Goal: Navigation & Orientation: Go to known website

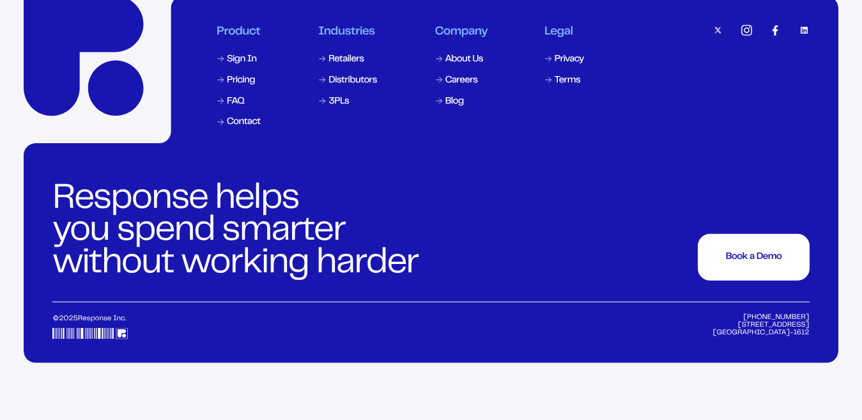
scroll to position [5975, 0]
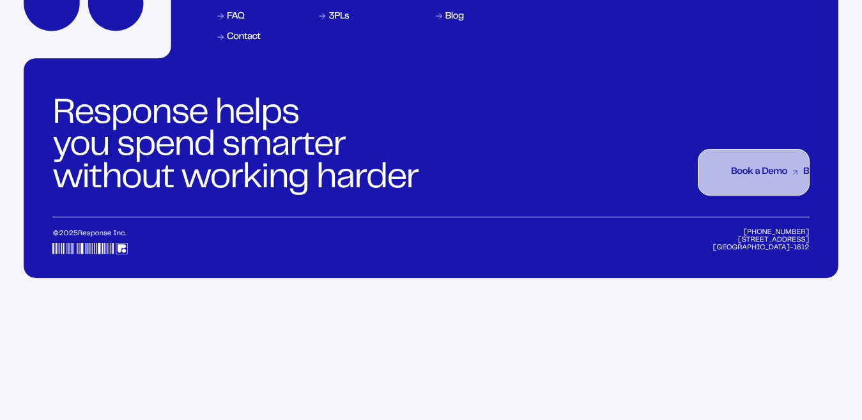
click at [785, 196] on button "Book a Demo Book a Demo Book a Demo Book a Demo Book a Demo Book a Demo Book a …" at bounding box center [753, 172] width 111 height 47
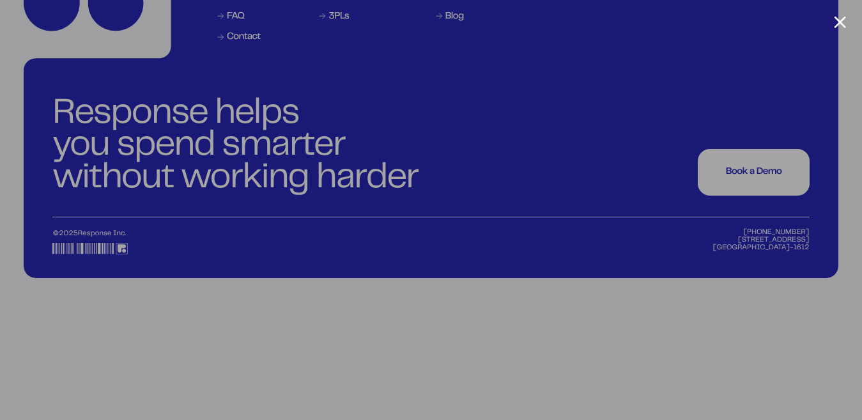
click at [833, 22] on div at bounding box center [431, 210] width 862 height 420
click at [833, 22] on img at bounding box center [431, 94] width 814 height 367
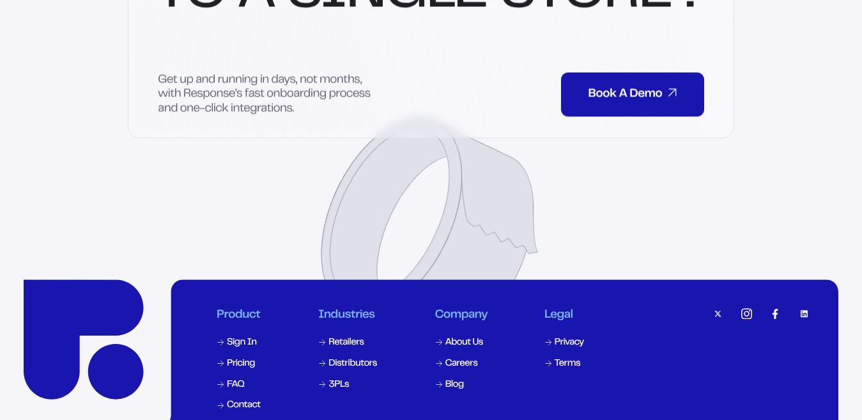
scroll to position [5784, 0]
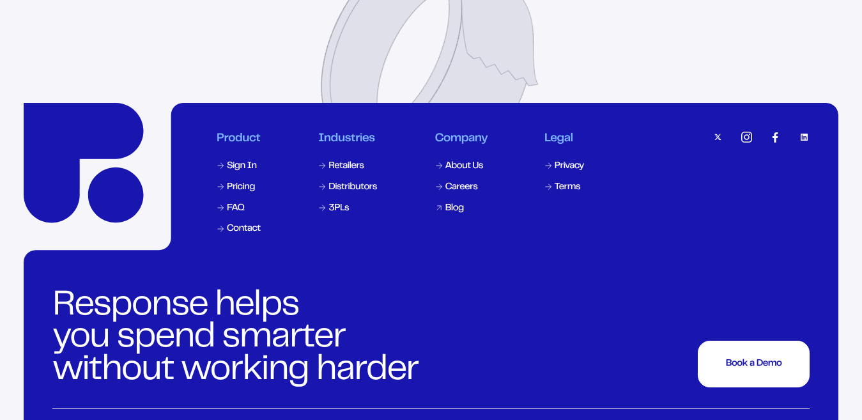
click at [442, 215] on link "Blog" at bounding box center [461, 208] width 55 height 14
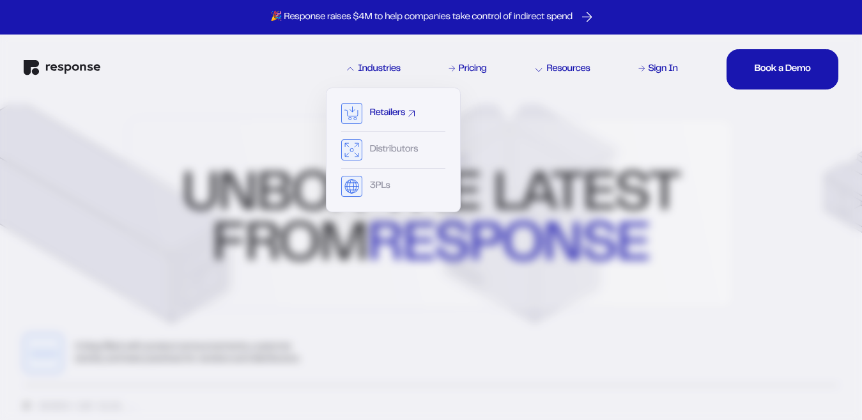
click at [360, 117] on rect at bounding box center [351, 113] width 21 height 21
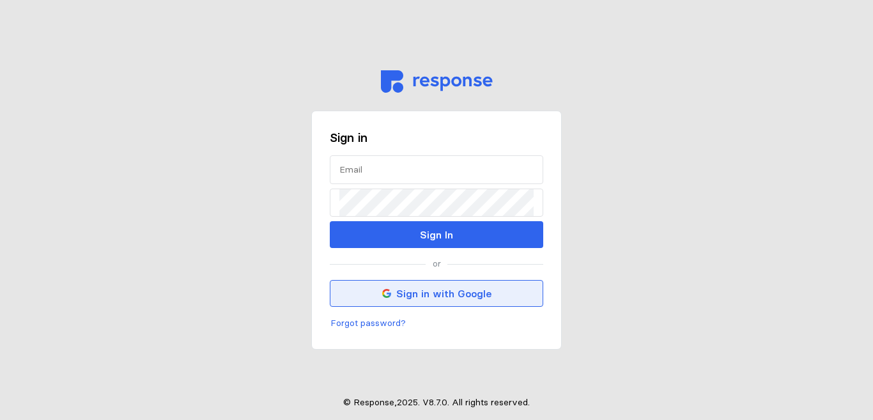
click at [442, 295] on p "Sign in with Google" at bounding box center [443, 294] width 95 height 16
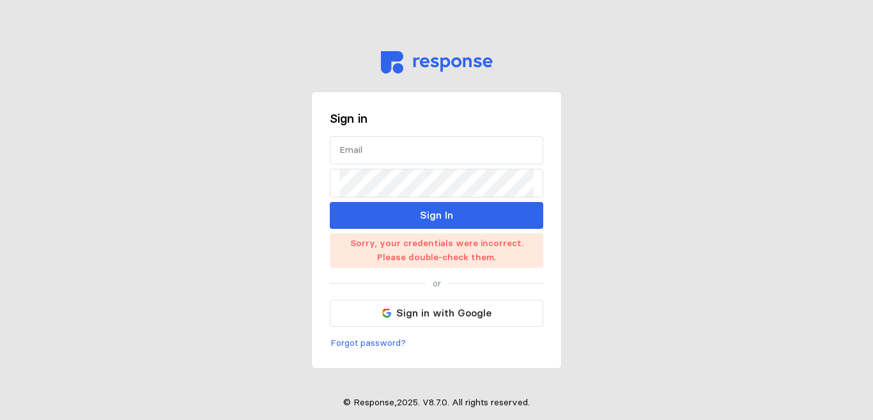
click at [424, 59] on img at bounding box center [437, 62] width 112 height 22
